Goal: Task Accomplishment & Management: Manage account settings

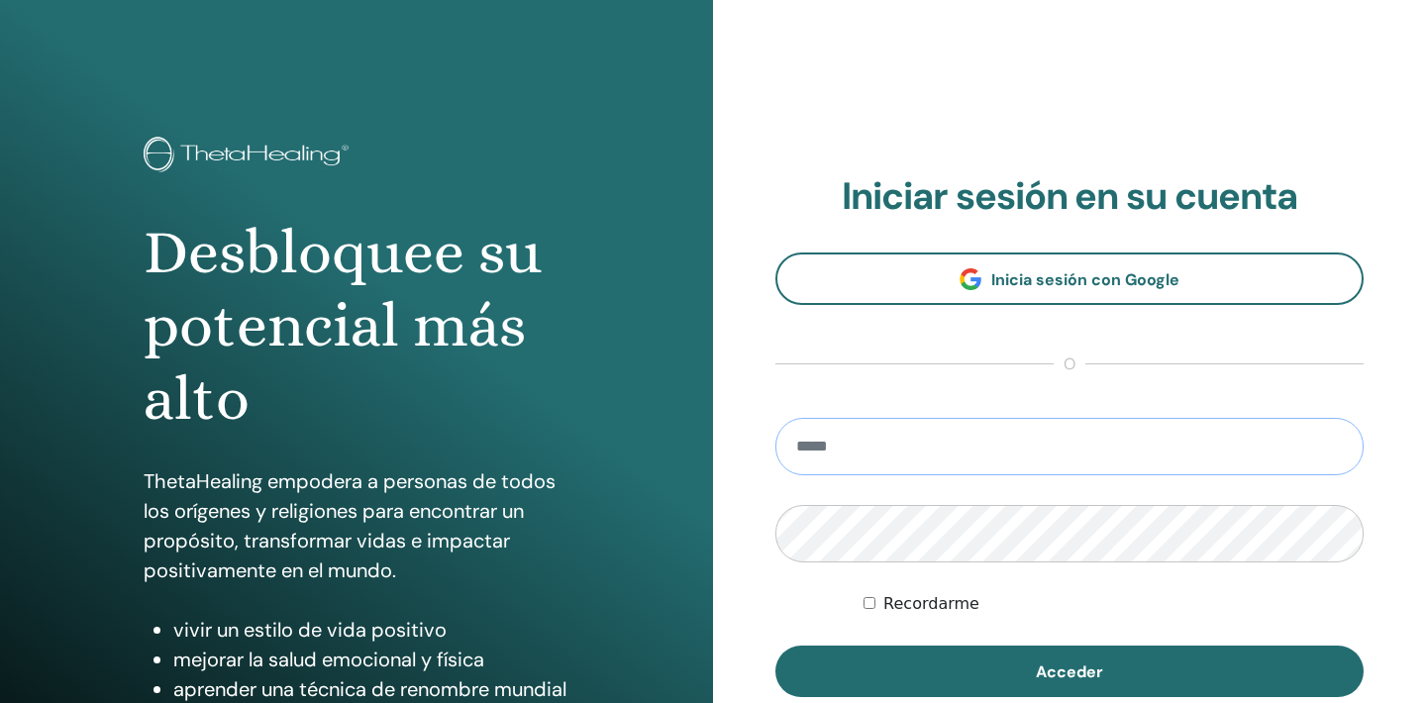
type input "**********"
click at [1070, 671] on button "Acceder" at bounding box center [1069, 671] width 588 height 51
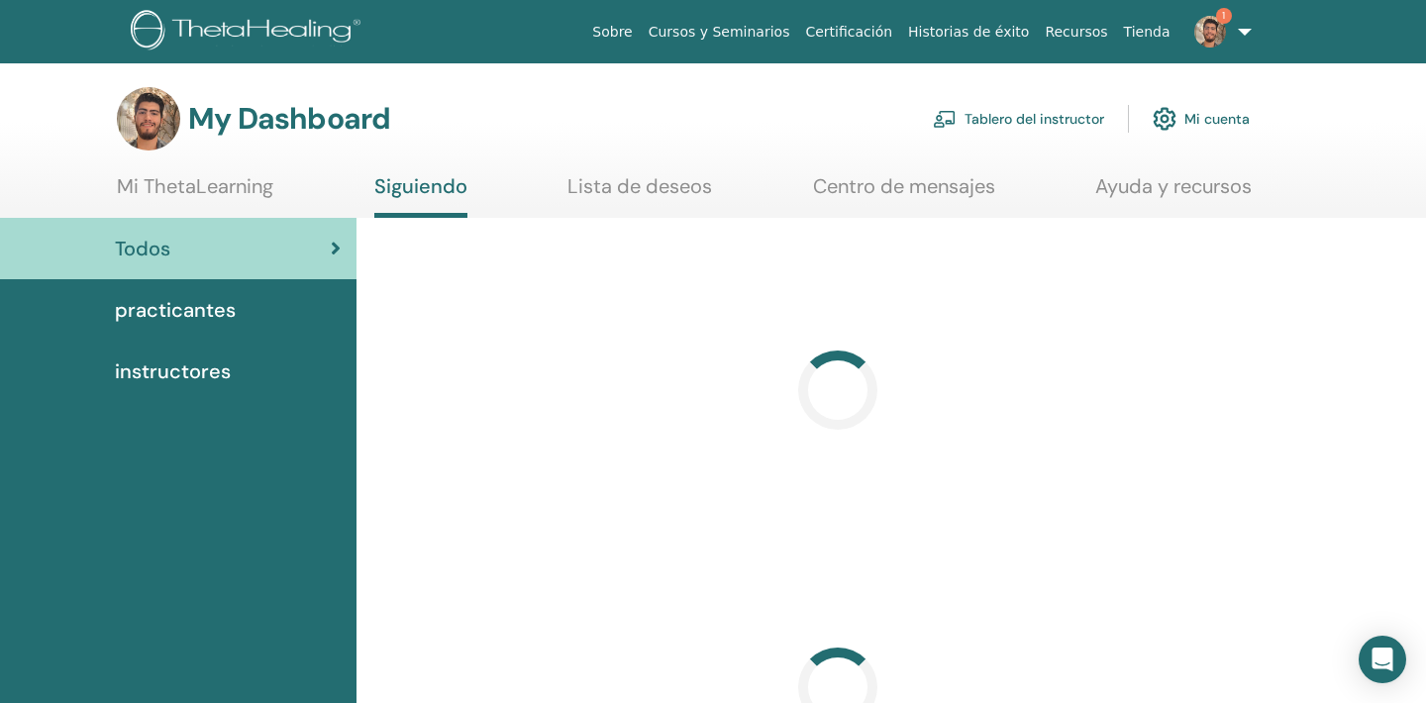
click at [982, 112] on link "Tablero del instructor" at bounding box center [1018, 119] width 171 height 44
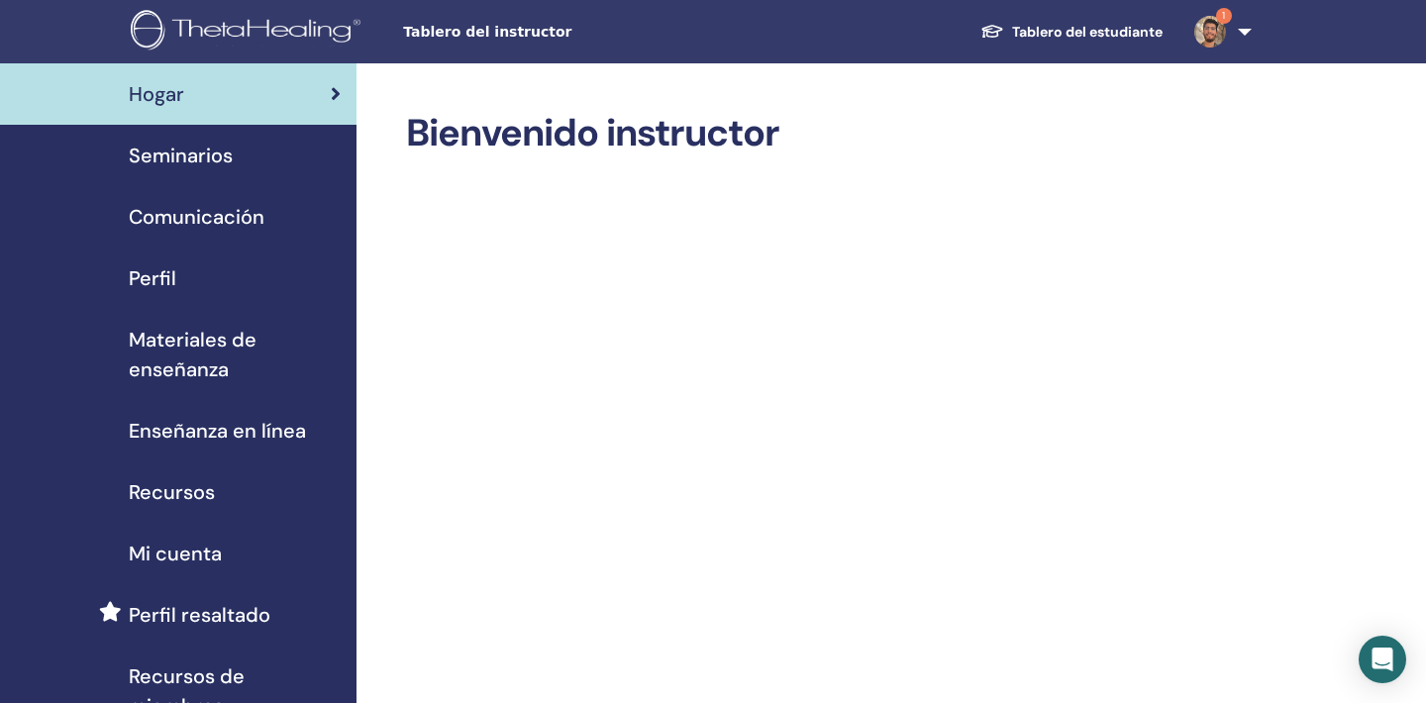
click at [230, 158] on span "Seminarios" at bounding box center [181, 156] width 104 height 30
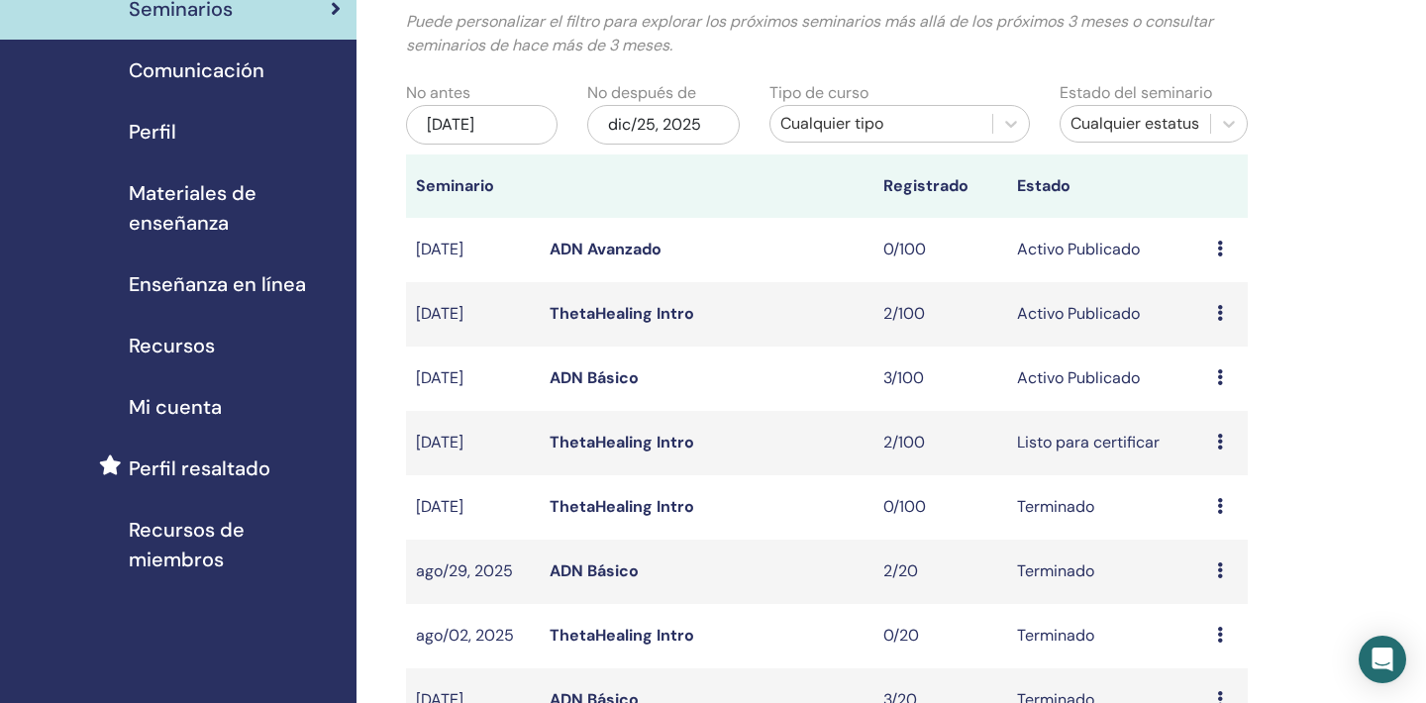
scroll to position [159, 0]
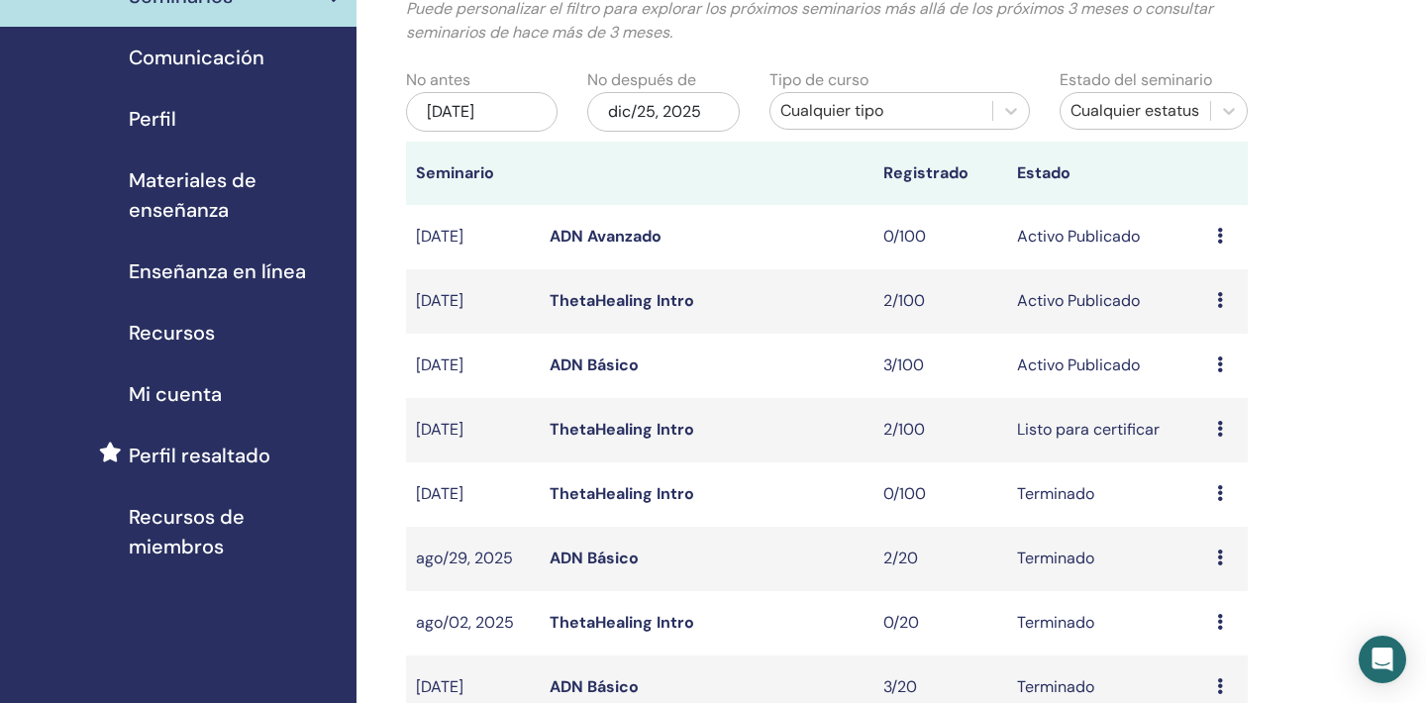
click at [1221, 303] on icon at bounding box center [1220, 300] width 6 height 16
click at [1218, 352] on link "Editar" at bounding box center [1201, 349] width 44 height 21
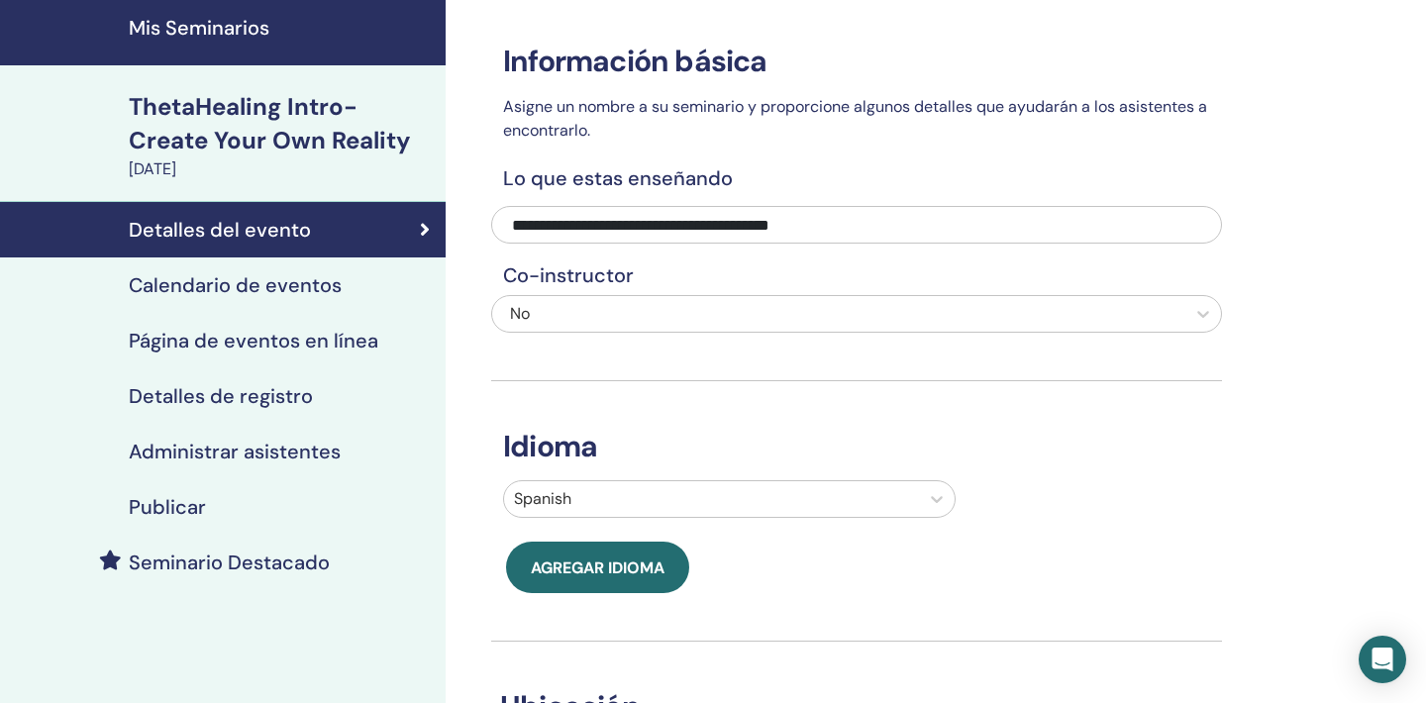
scroll to position [68, 0]
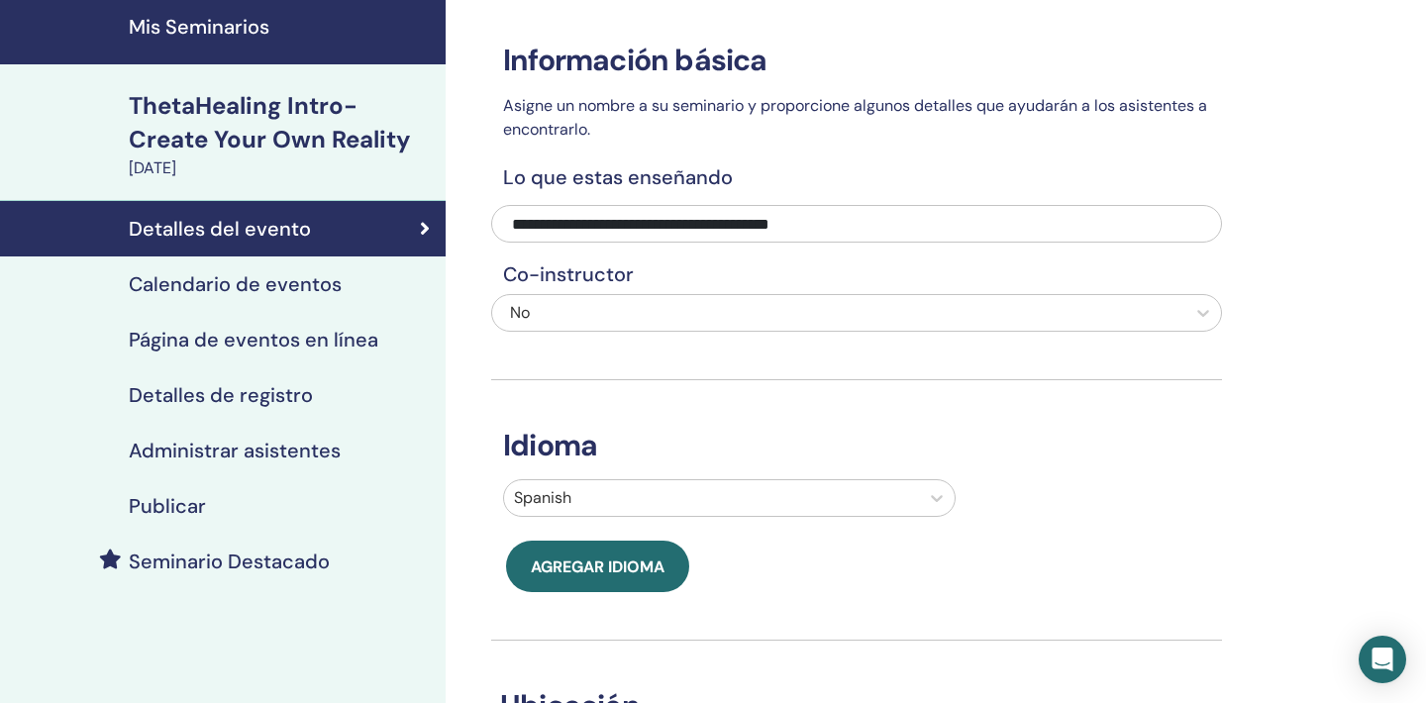
click at [288, 519] on link "Publicar" at bounding box center [223, 505] width 446 height 55
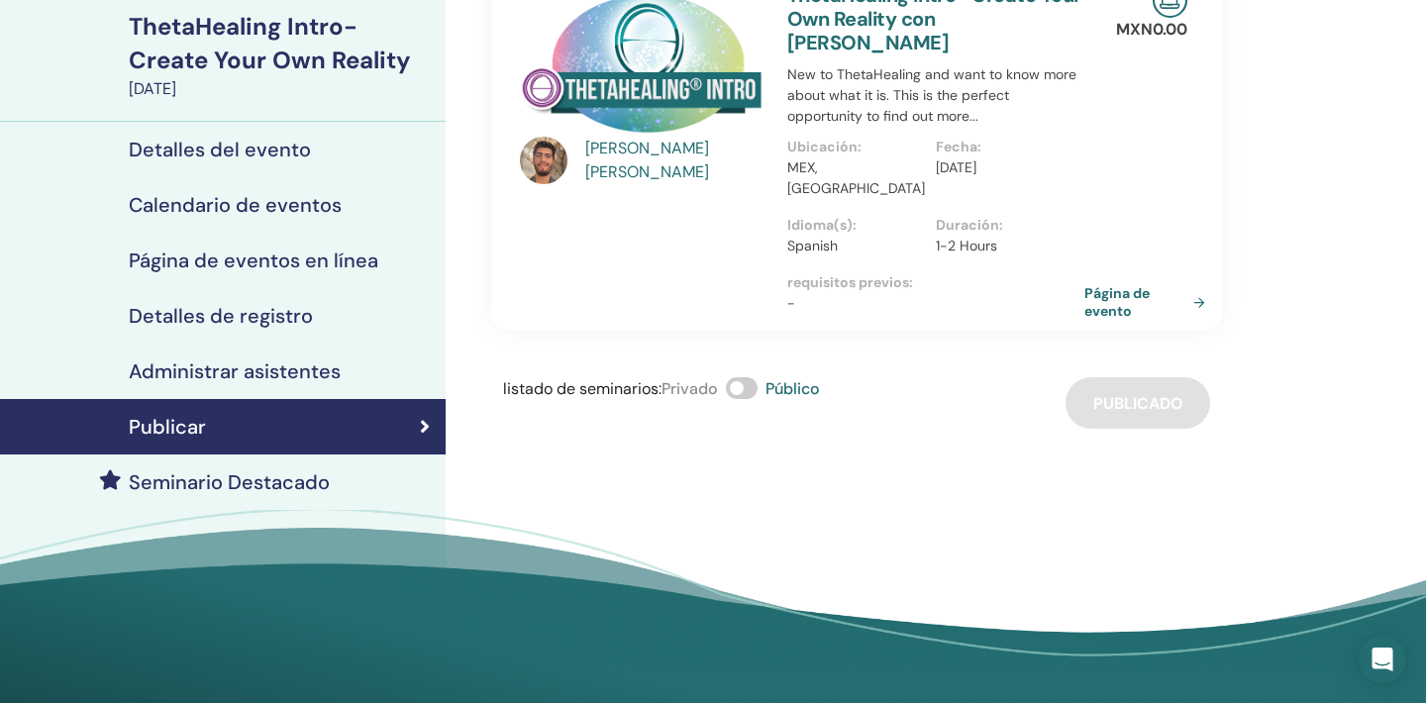
scroll to position [156, 0]
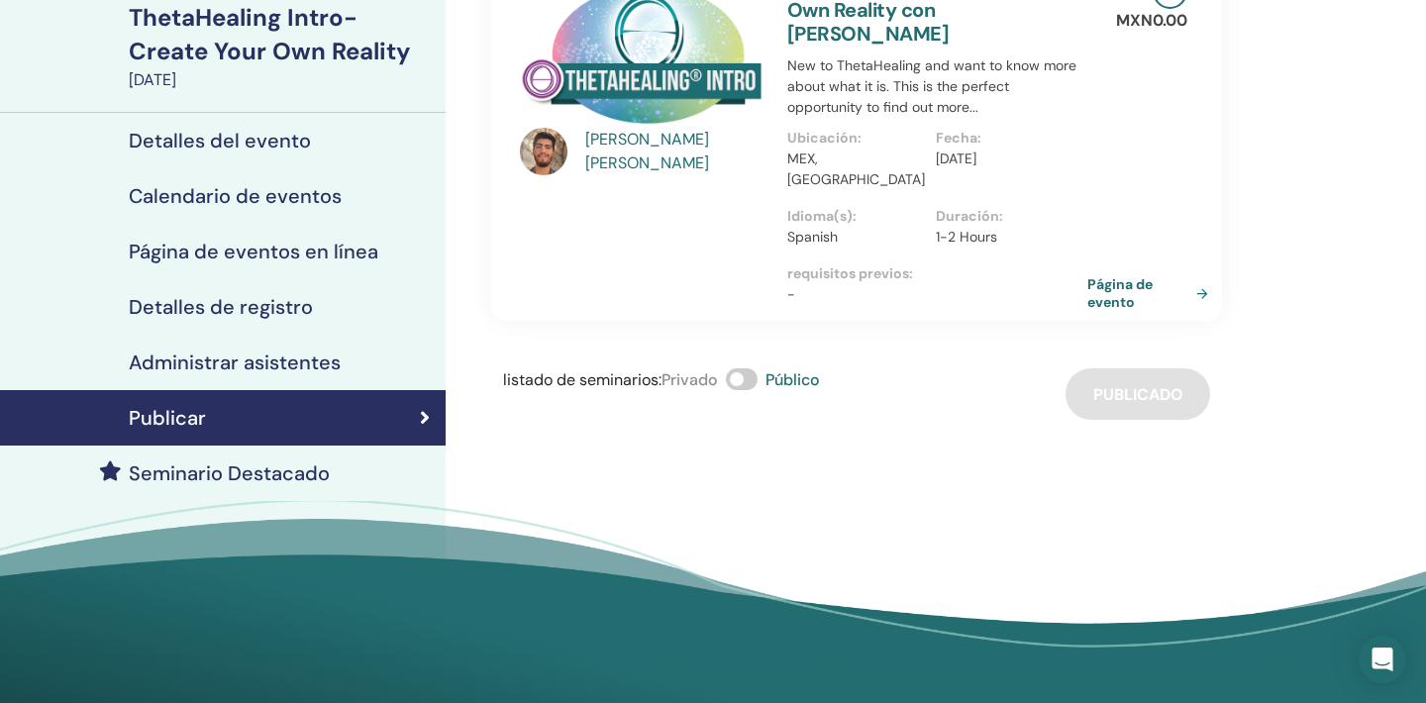
click at [1092, 275] on link "Página de evento" at bounding box center [1151, 293] width 129 height 36
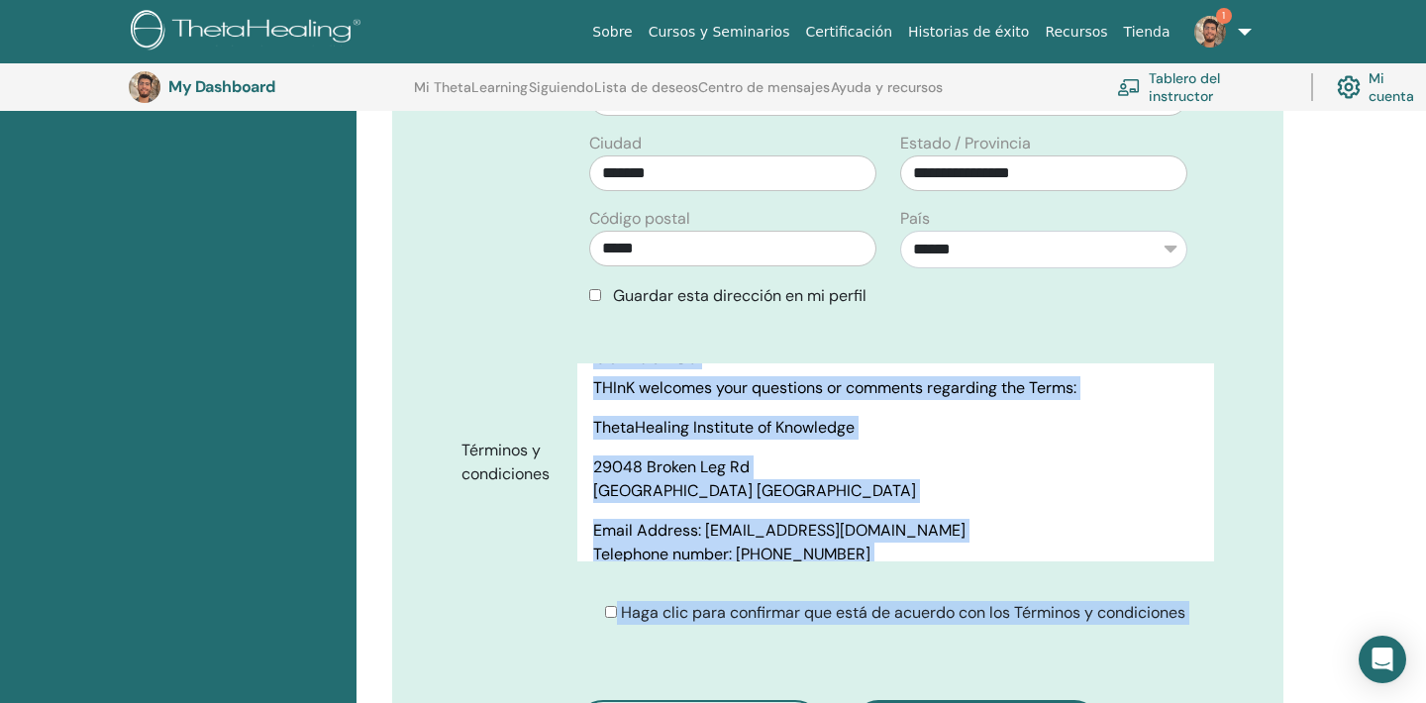
scroll to position [10304, 0]
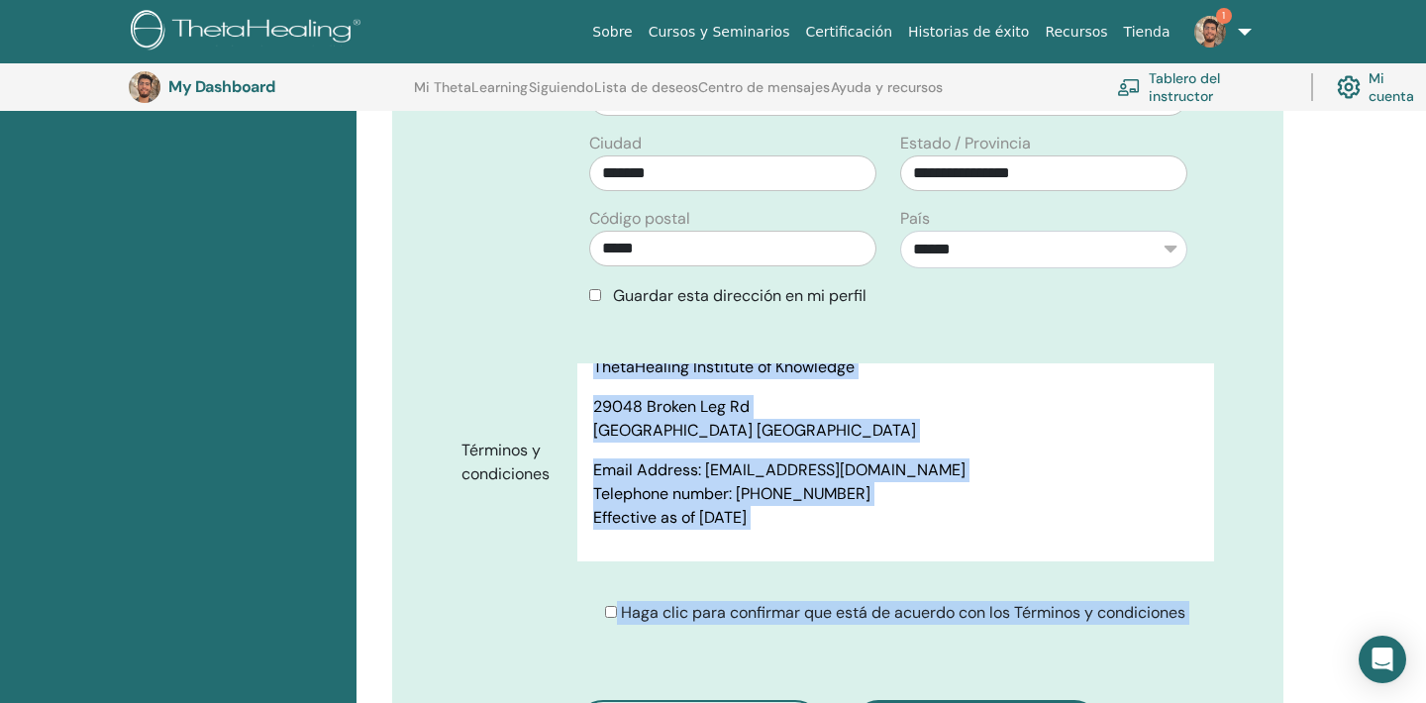
drag, startPoint x: 788, startPoint y: 374, endPoint x: 921, endPoint y: 520, distance: 197.0
click at [921, 520] on div "Terms of Use PLEASE READ THESE TERMS OF USE CAREFULLY BEFORE USING THE WEBSITE.…" at bounding box center [895, 462] width 637 height 198
copy div "Terms of Use PLEASE READ THESE TERMS OF USE CAREFULLY BEFORE USING THE WEBSITE.…"
